Goal: Task Accomplishment & Management: Use online tool/utility

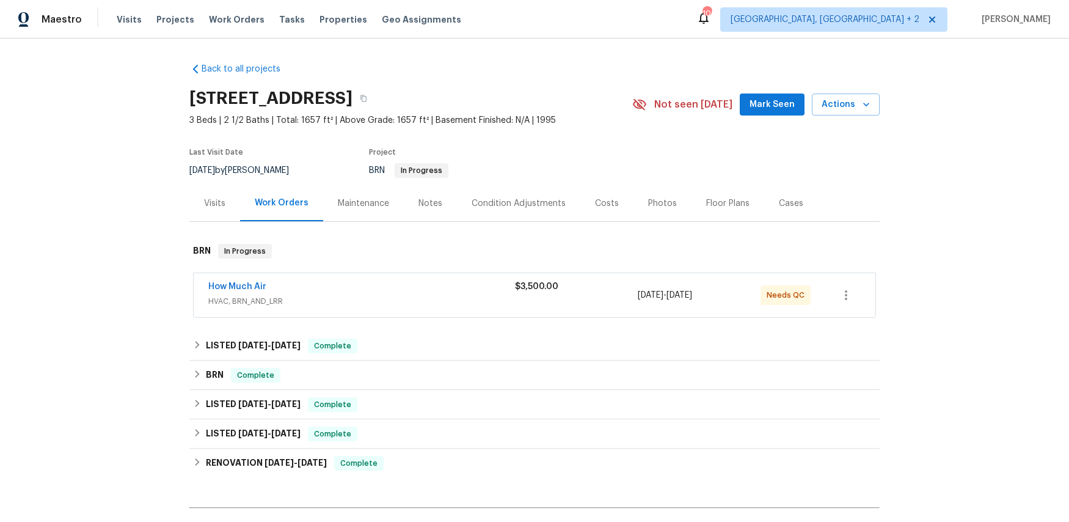
click at [313, 309] on div "How Much Air HVAC, BRN_AND_LRR" at bounding box center [361, 294] width 307 height 29
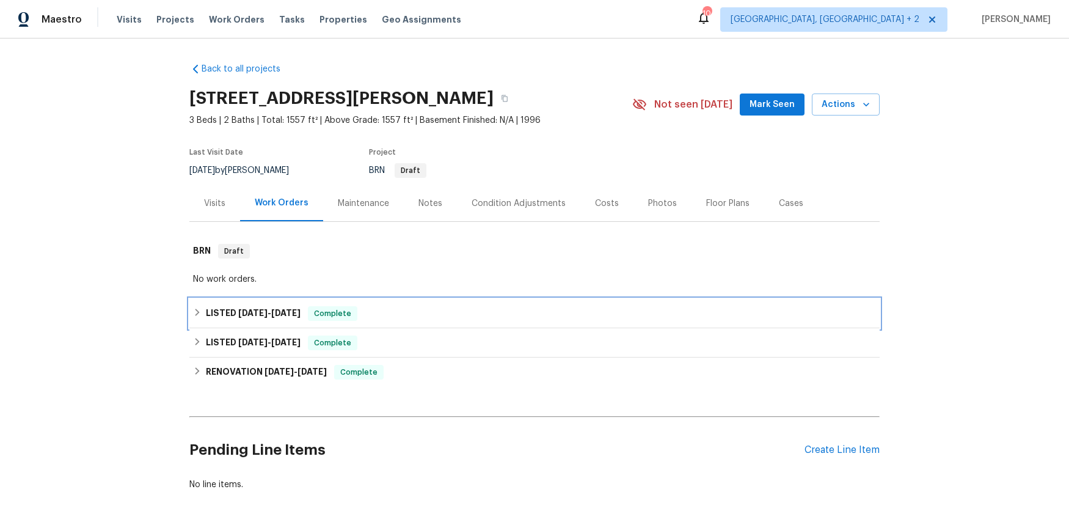
click at [252, 312] on span "[DATE]" at bounding box center [252, 313] width 29 height 9
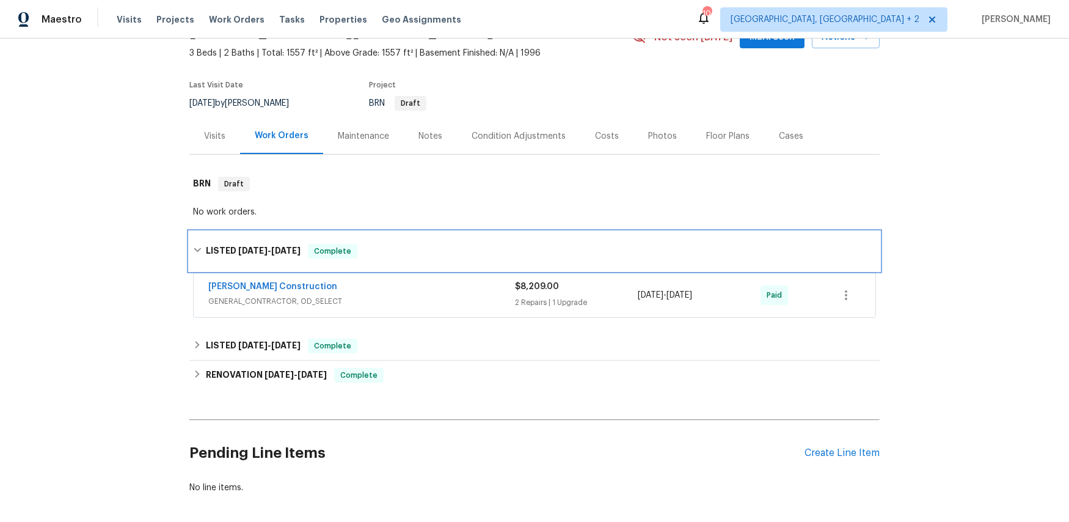
scroll to position [122, 0]
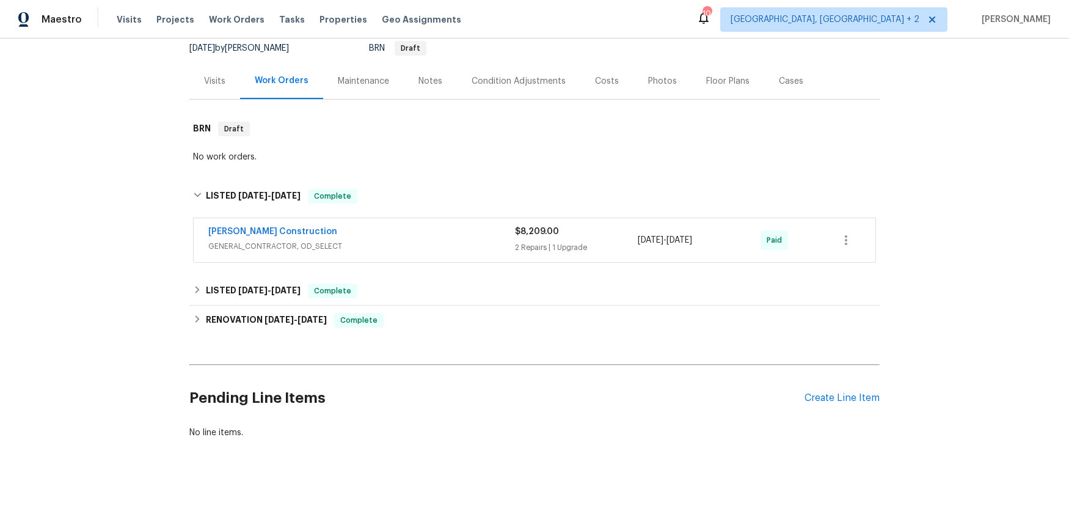
click at [356, 229] on div "[PERSON_NAME] Construction" at bounding box center [361, 232] width 307 height 15
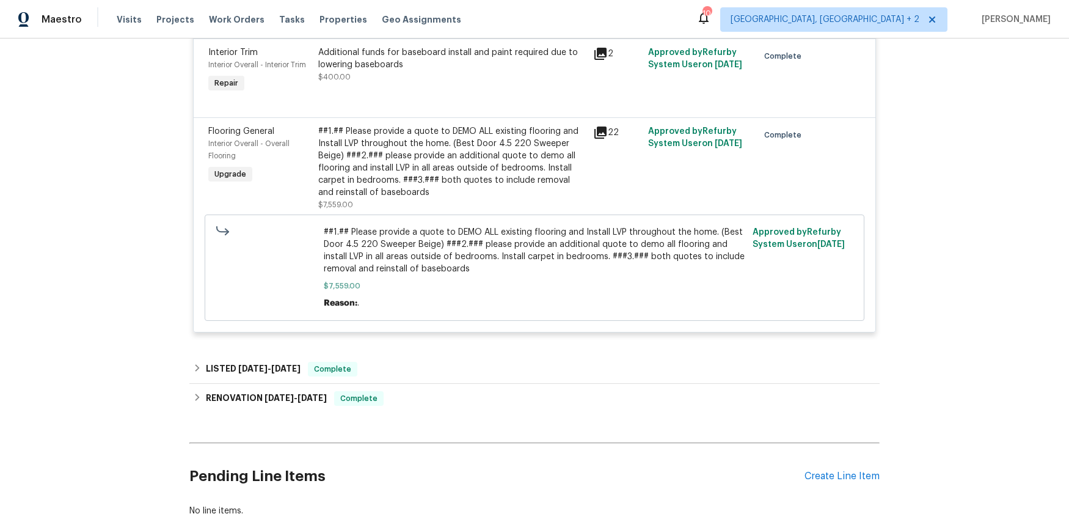
scroll to position [667, 0]
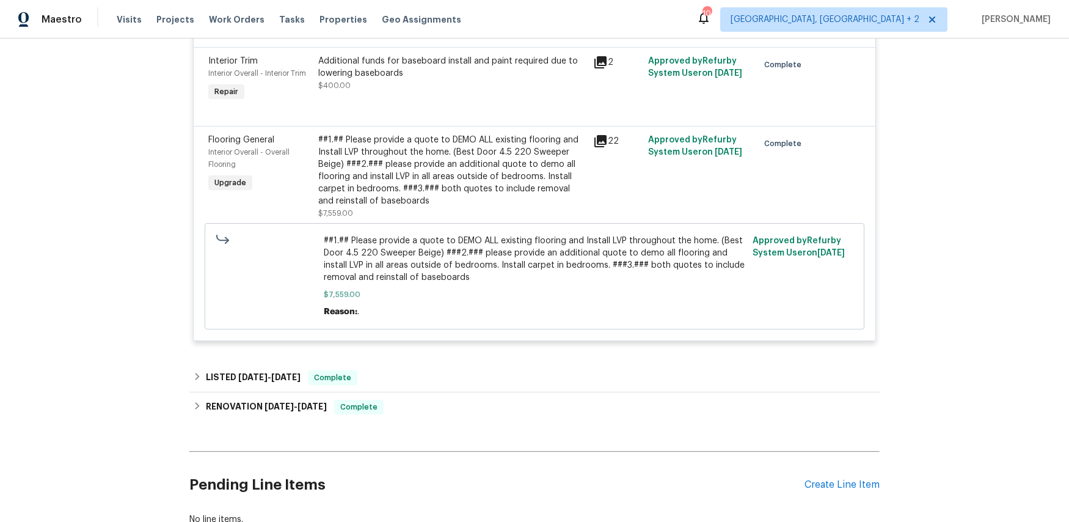
click at [249, 139] on span "Flooring General" at bounding box center [241, 140] width 66 height 9
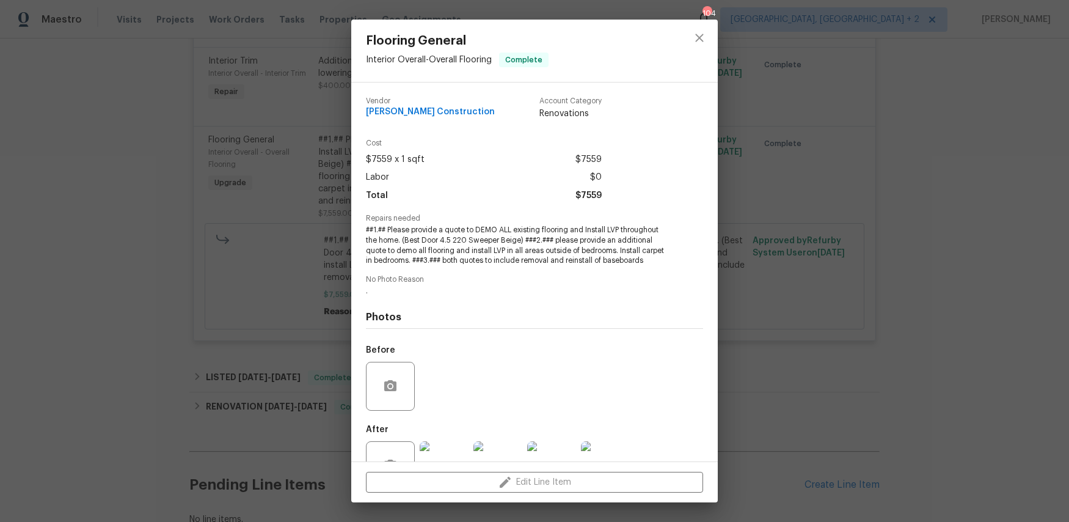
scroll to position [41, 0]
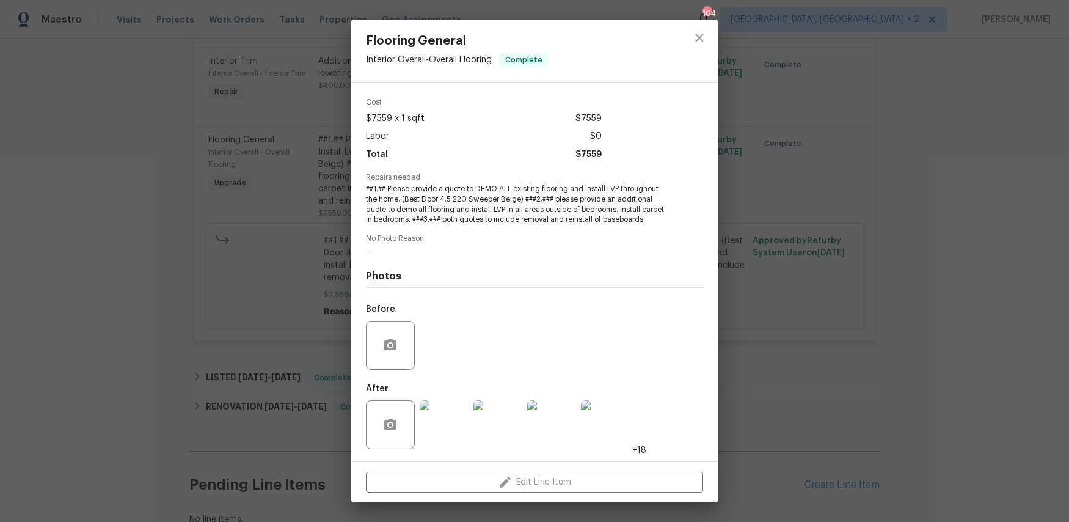
click at [306, 273] on div "Flooring General Interior Overall - Overall Flooring Complete Vendor [PERSON_NA…" at bounding box center [534, 261] width 1069 height 522
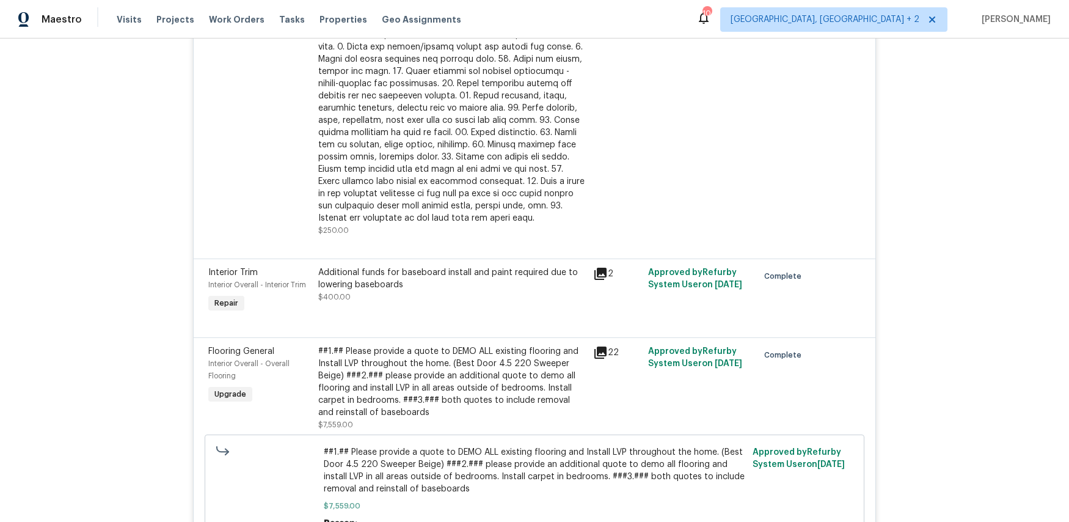
scroll to position [460, 0]
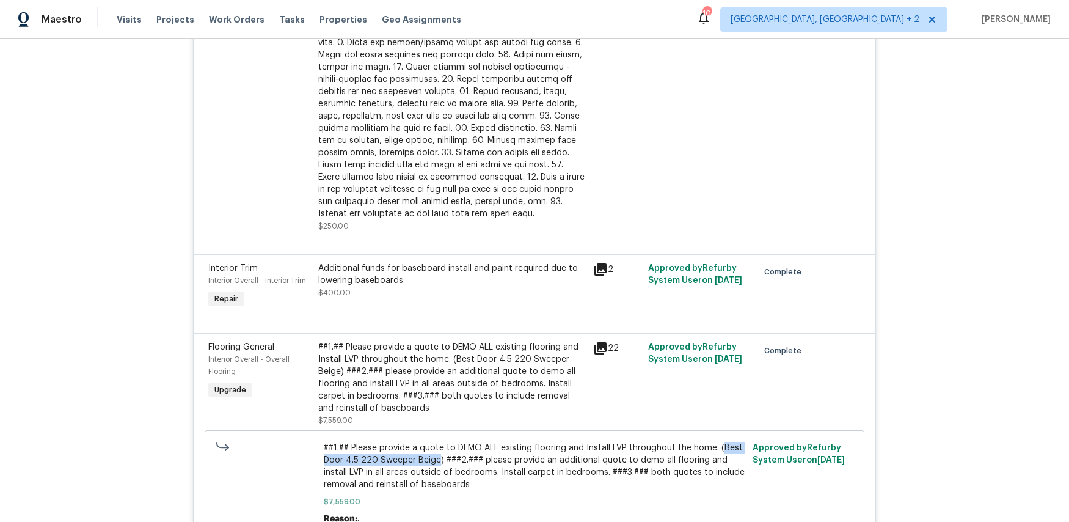
drag, startPoint x: 438, startPoint y: 460, endPoint x: 716, endPoint y: 450, distance: 278.2
click at [716, 450] on span "##1.## Please provide a quote to DEMO ALL existing flooring and Install LVP thr…" at bounding box center [535, 466] width 422 height 49
copy span "Best Door 4.5 220 Sweeper Beige"
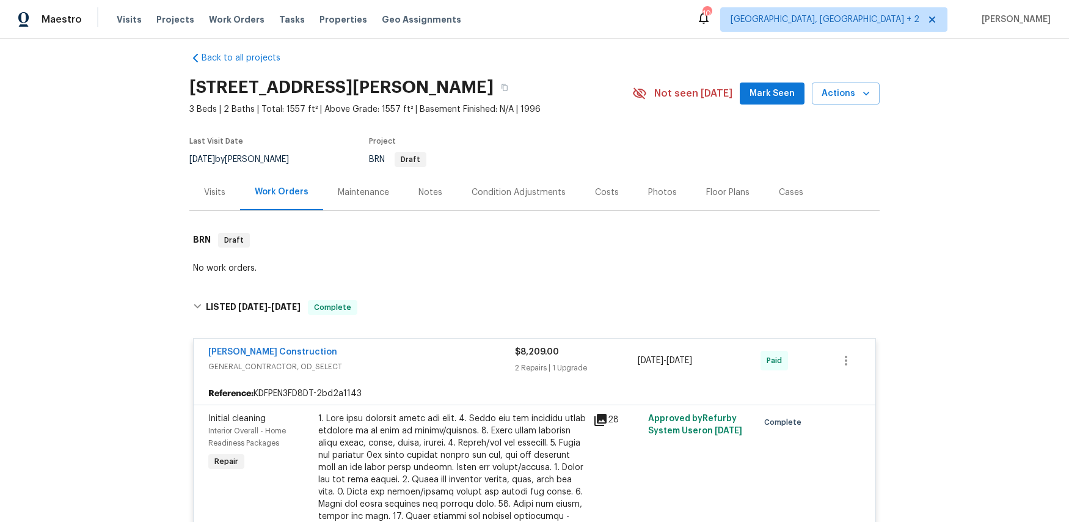
scroll to position [13, 0]
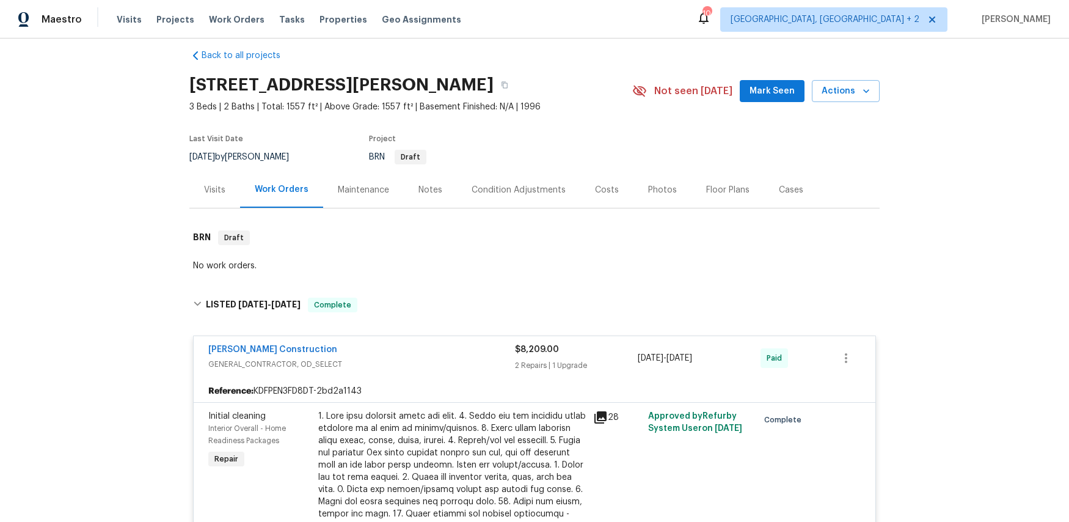
click at [277, 358] on span "GENERAL_CONTRACTOR, OD_SELECT" at bounding box center [361, 364] width 307 height 12
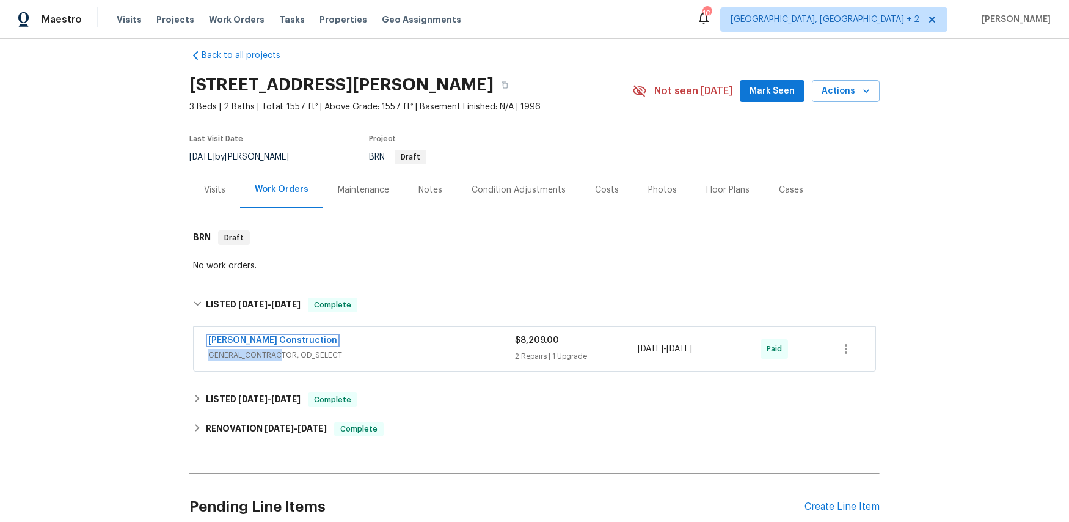
click at [269, 341] on link "[PERSON_NAME] Construction" at bounding box center [272, 340] width 129 height 9
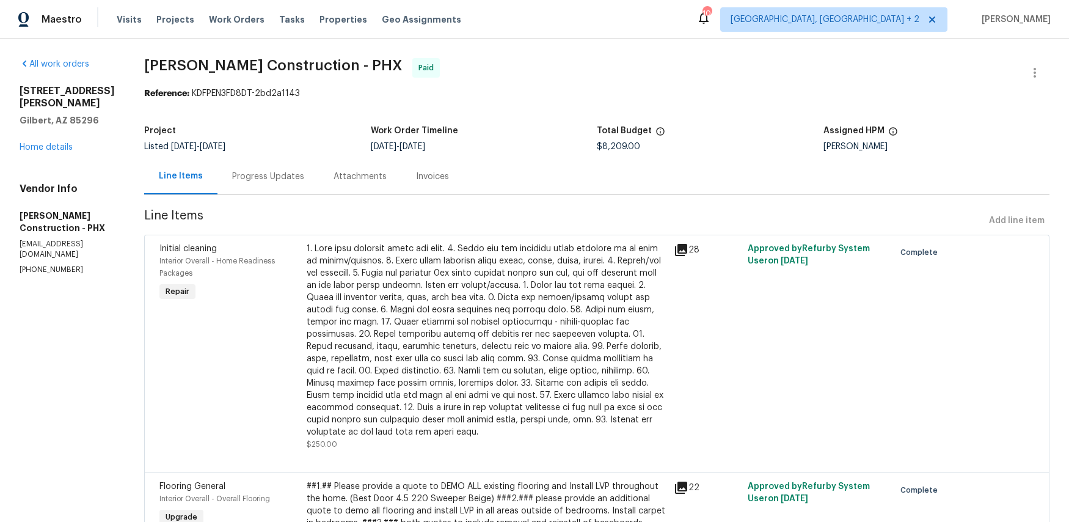
click at [270, 183] on div "Progress Updates" at bounding box center [268, 176] width 101 height 36
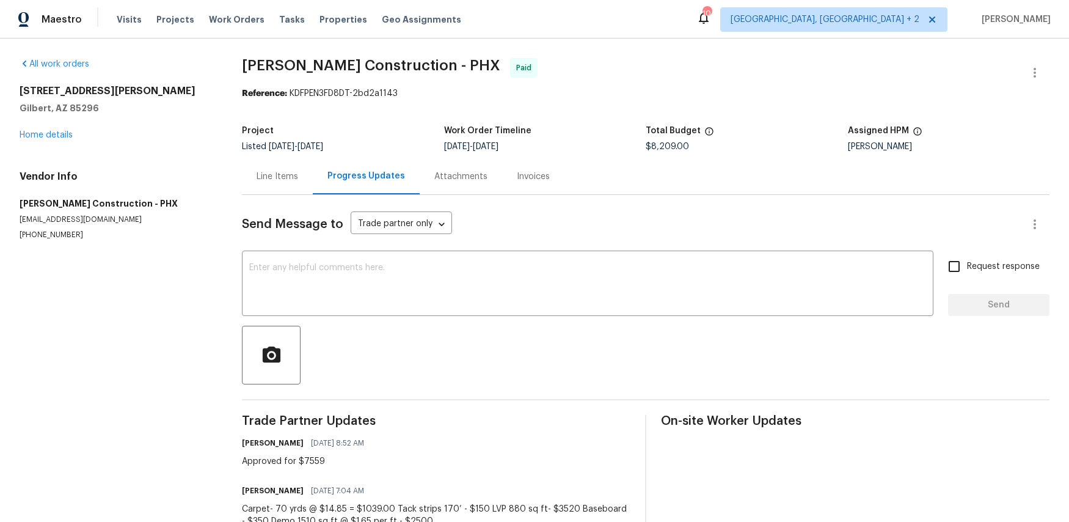
scroll to position [40, 0]
